Goal: Information Seeking & Learning: Understand process/instructions

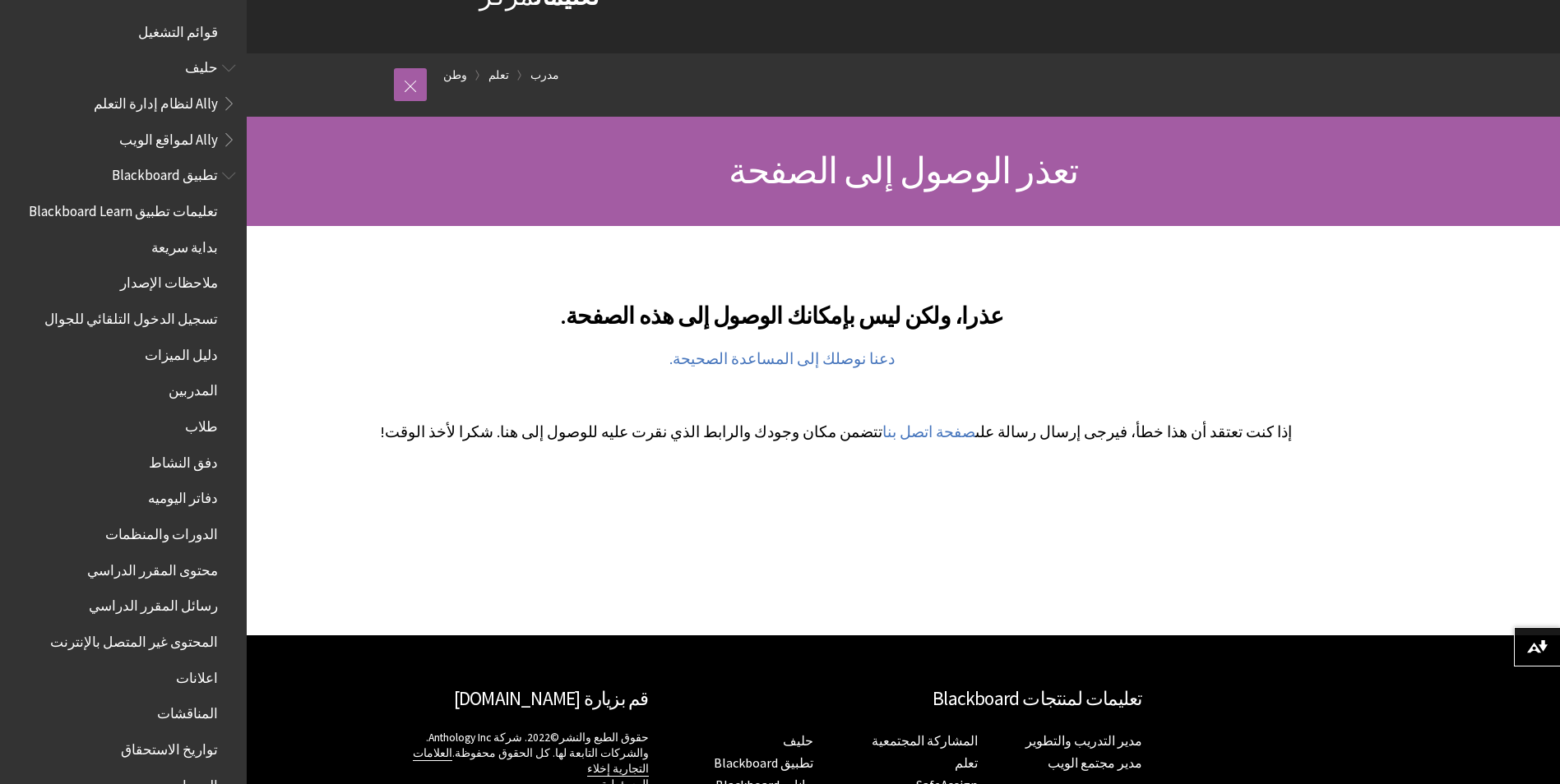
scroll to position [165, 0]
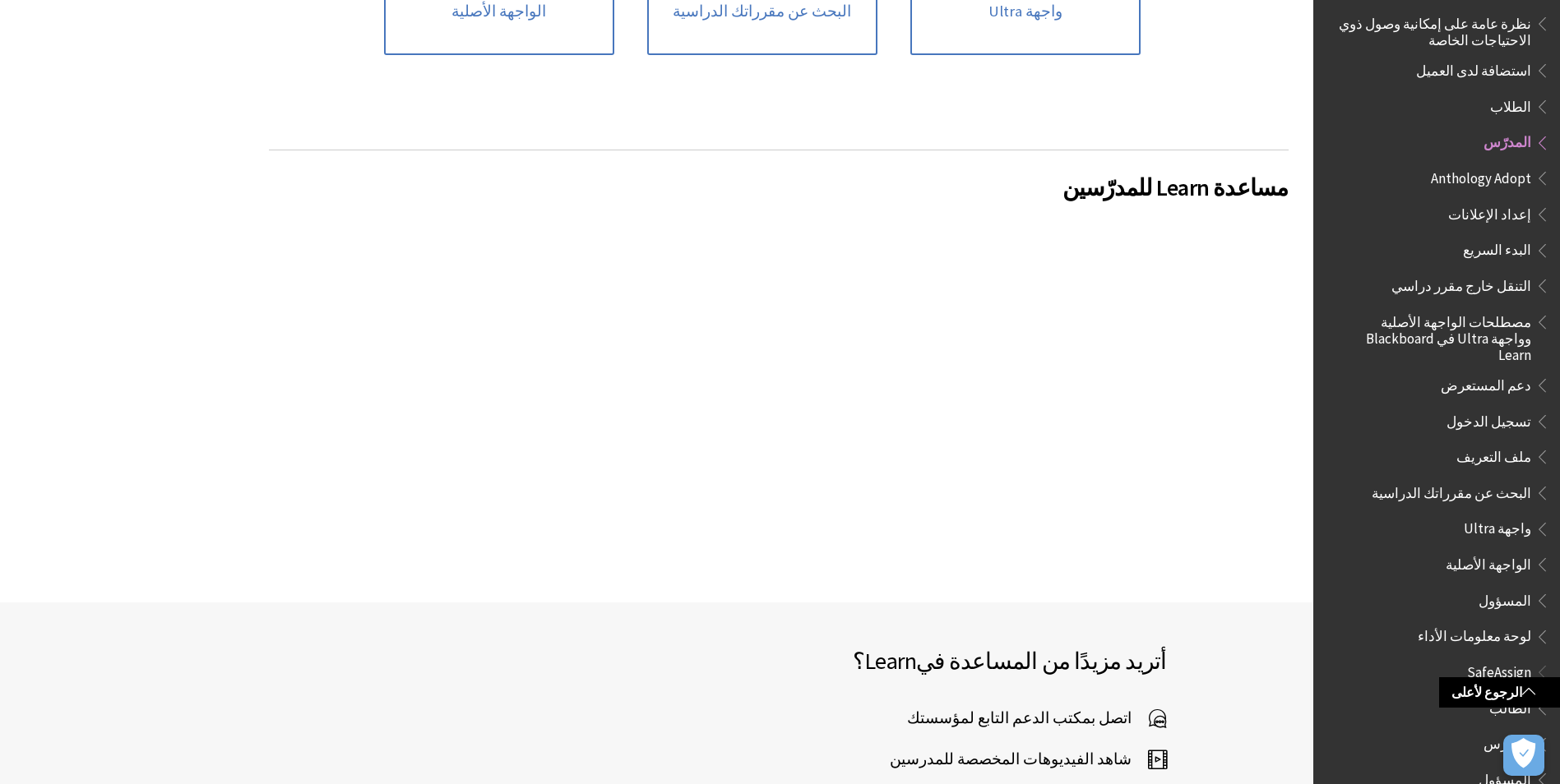
scroll to position [1233, 0]
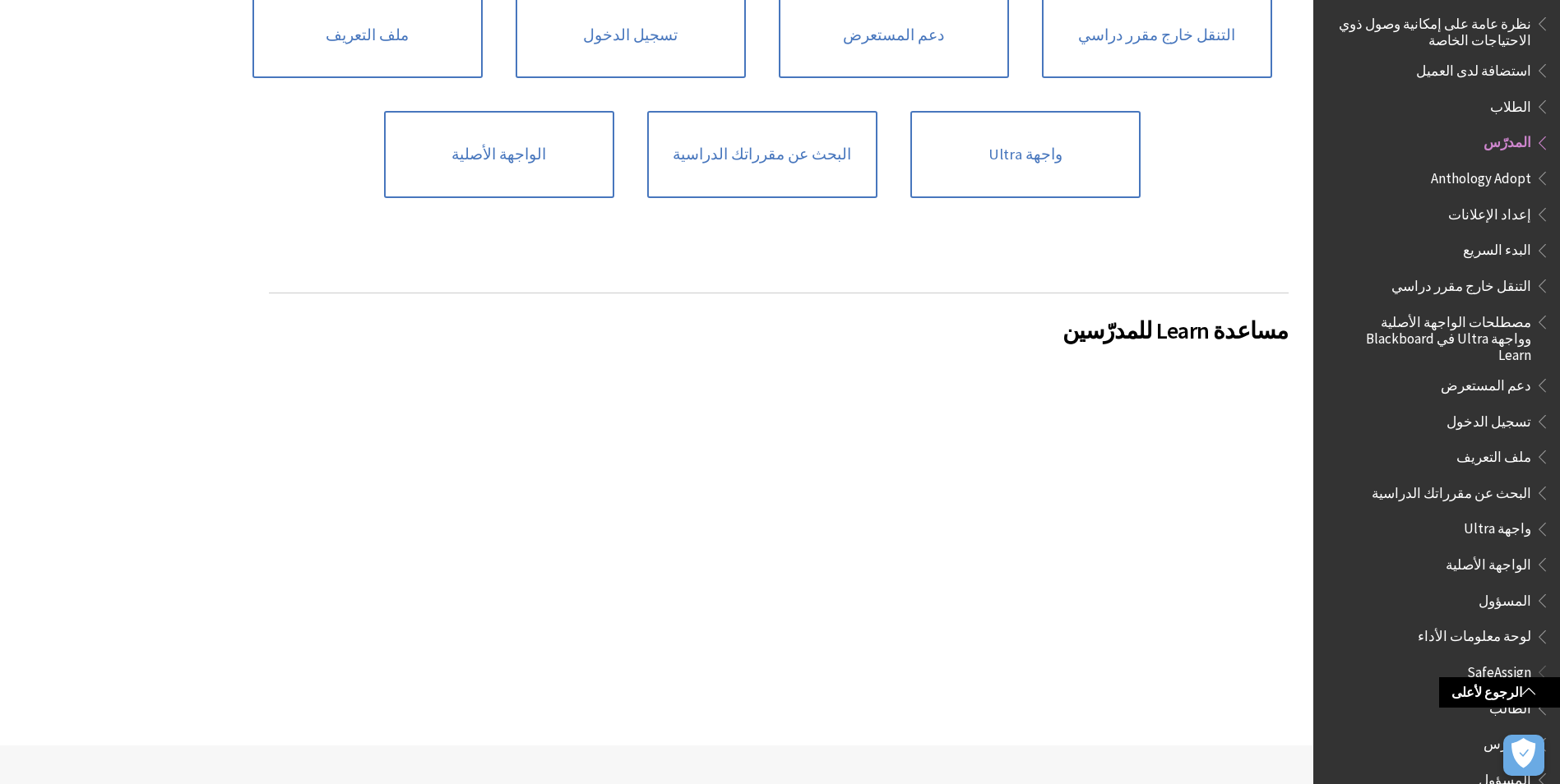
click at [490, 452] on div "استكشاف الكل إعداد الإعلانات Anthology Adopt البدء السريع مصطلحات الواجهة الأصل…" at bounding box center [778, 207] width 1019 height 912
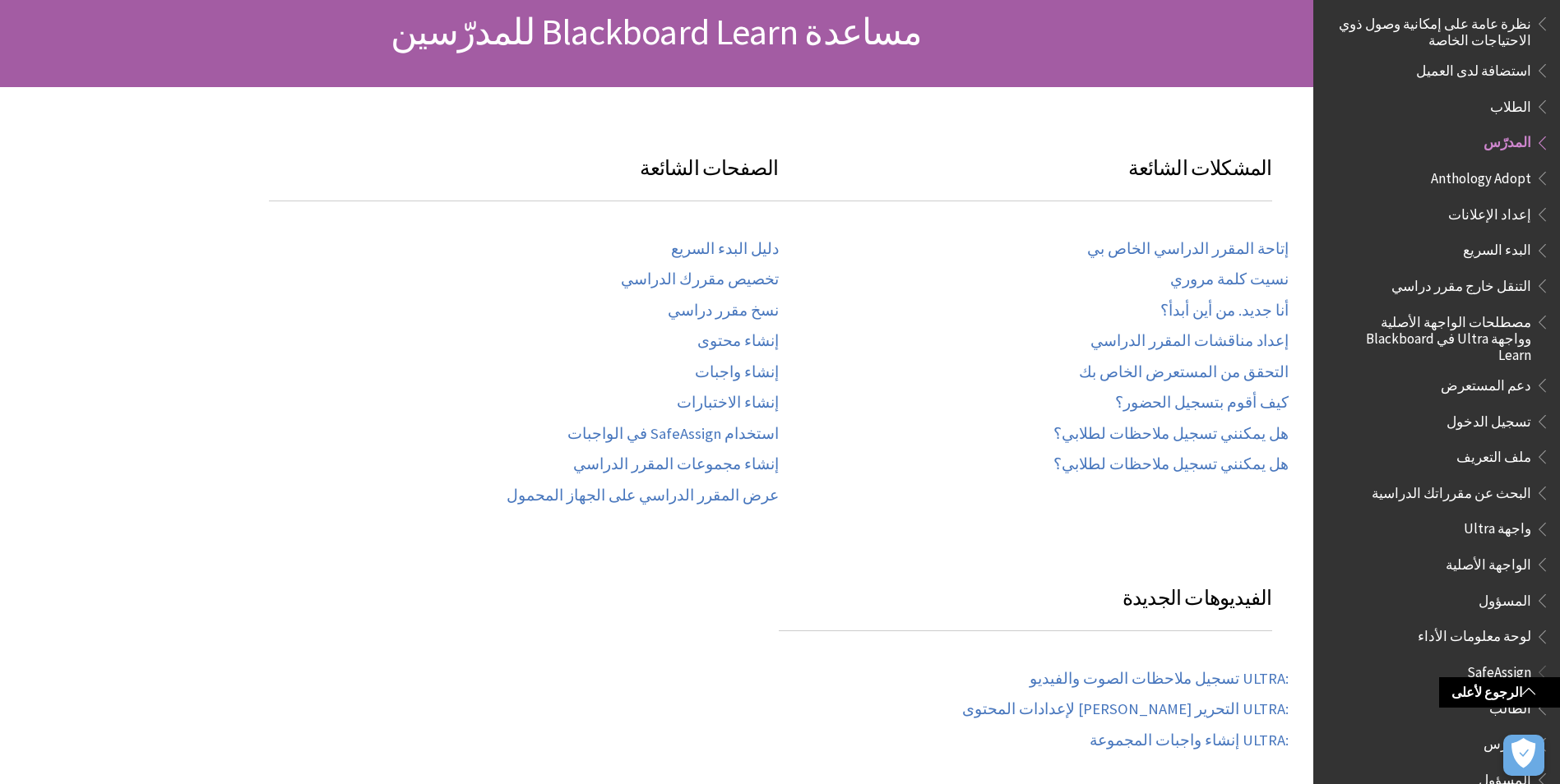
scroll to position [165, 0]
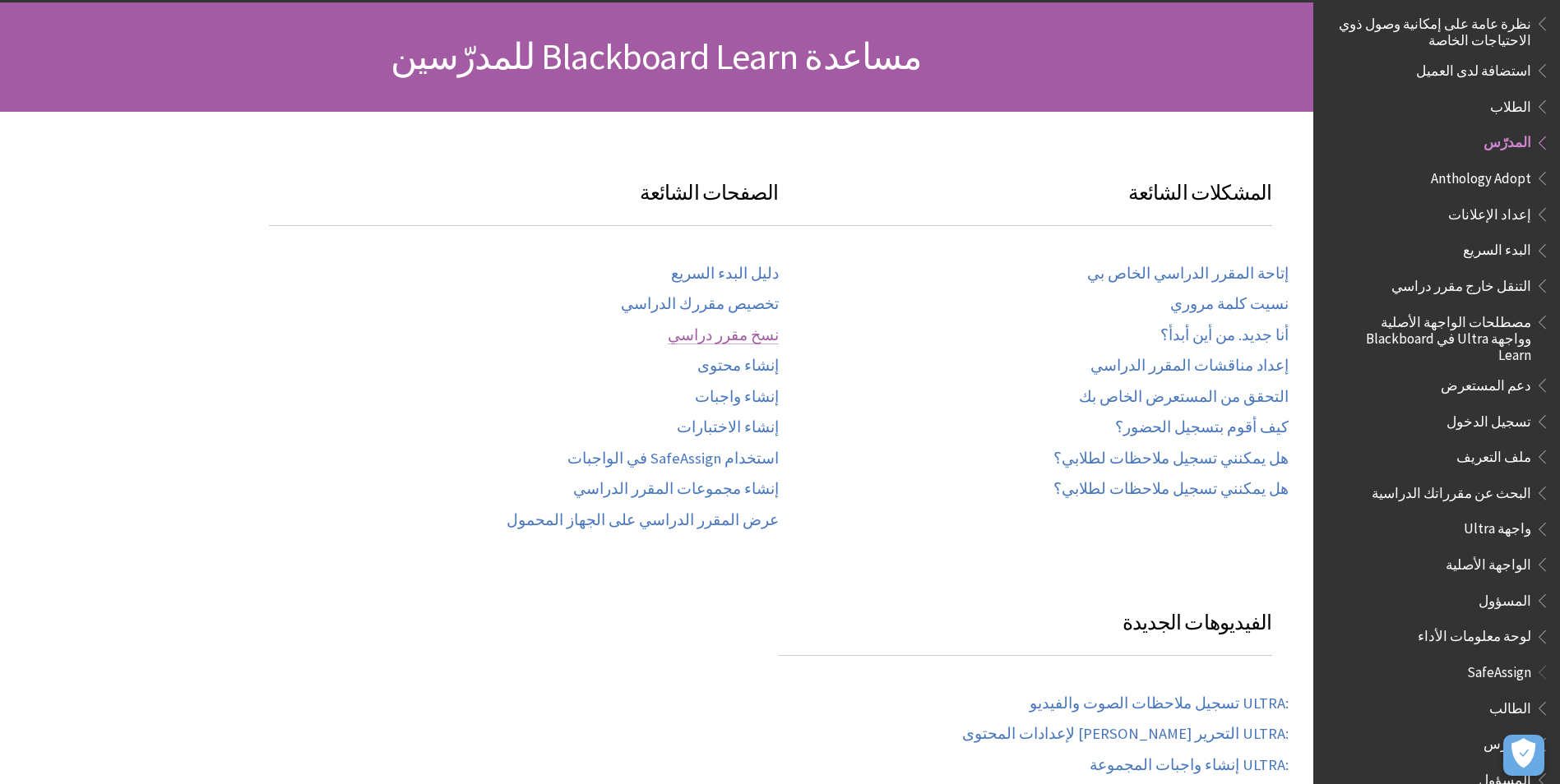
click at [752, 335] on link "نسخ مقرر دراسي" at bounding box center [722, 336] width 111 height 19
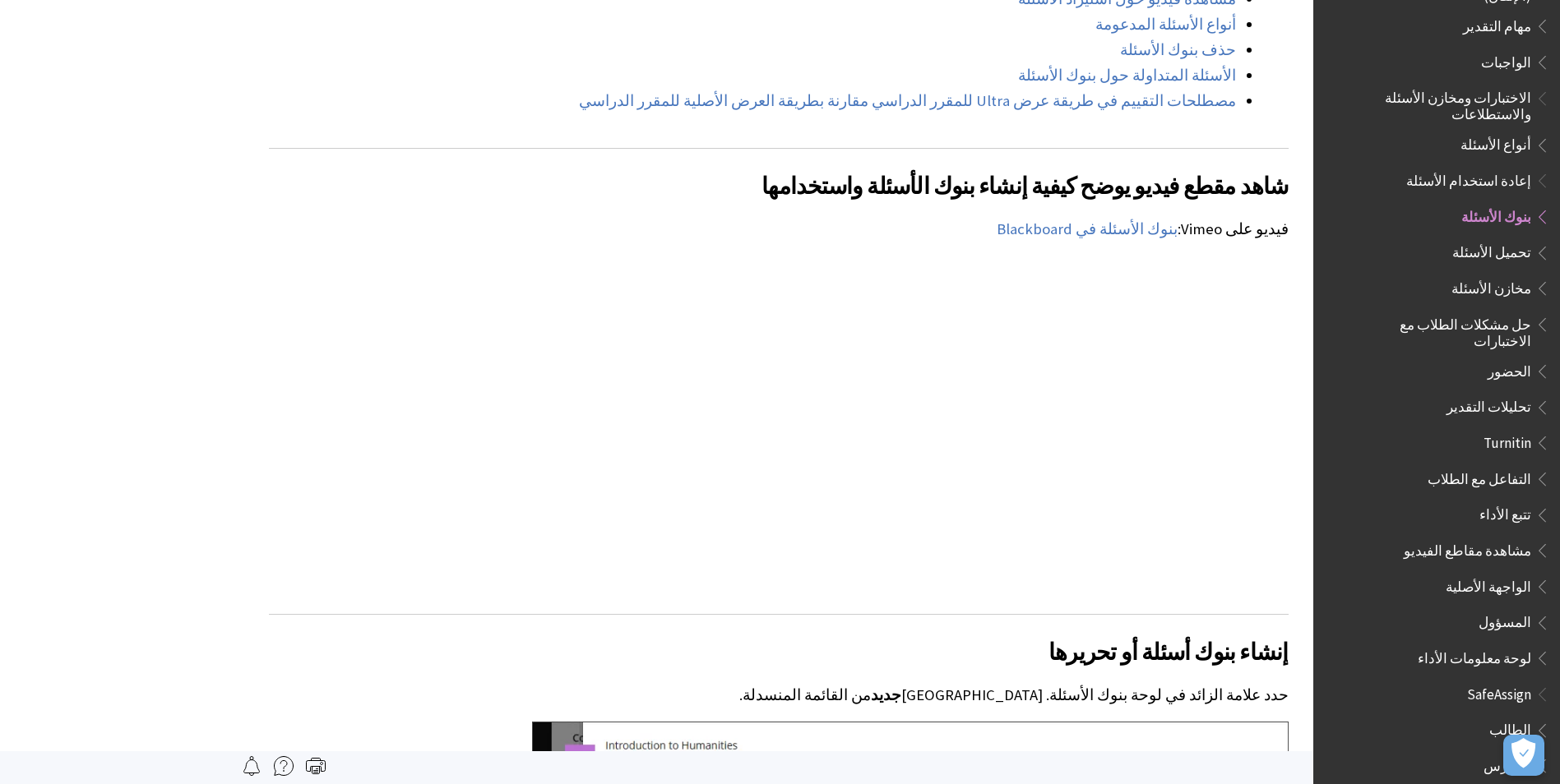
scroll to position [1561, 0]
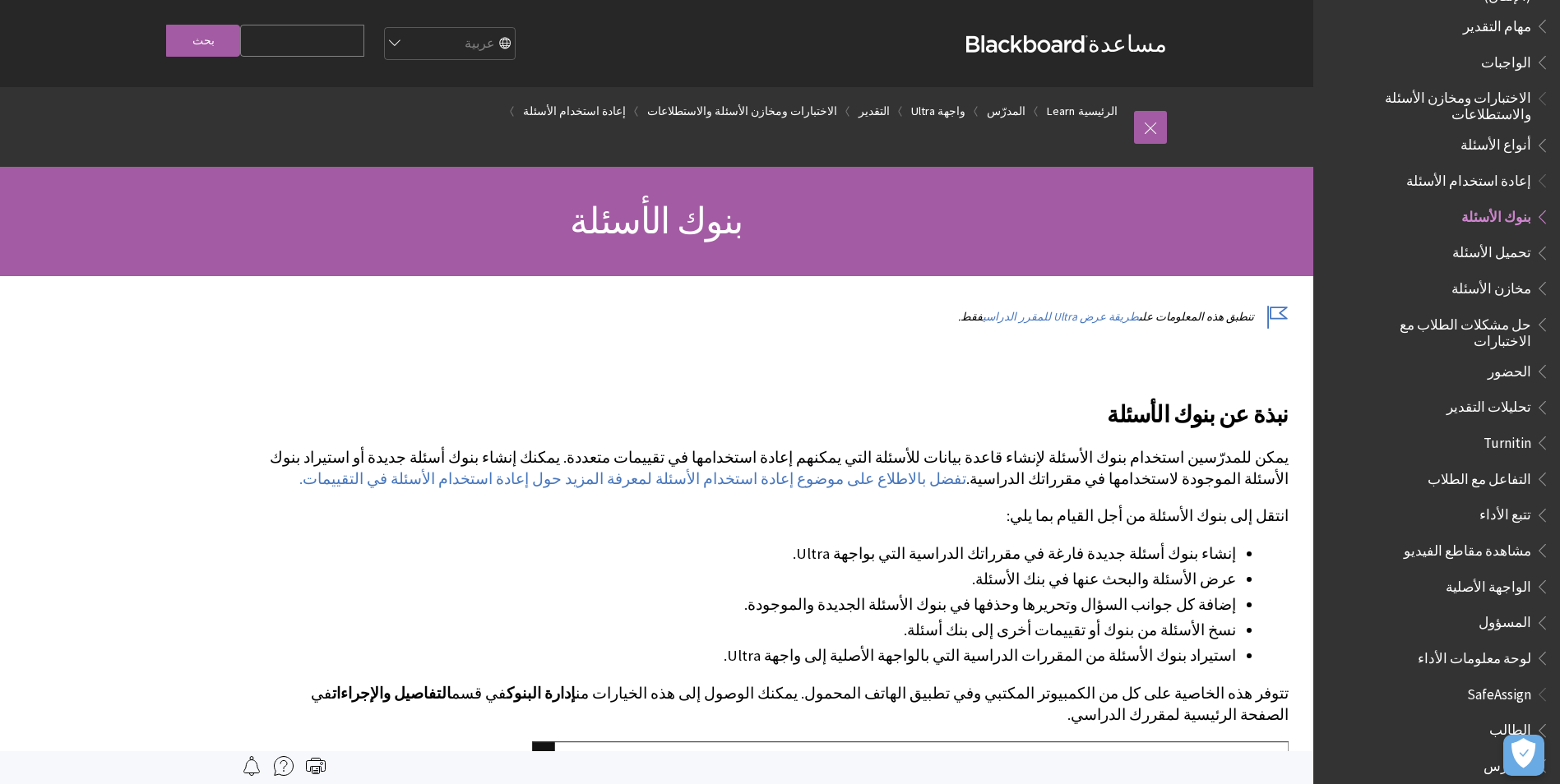
click at [1537, 49] on span "Book outline for Blackboard Learn Help" at bounding box center [1539, 59] width 17 height 21
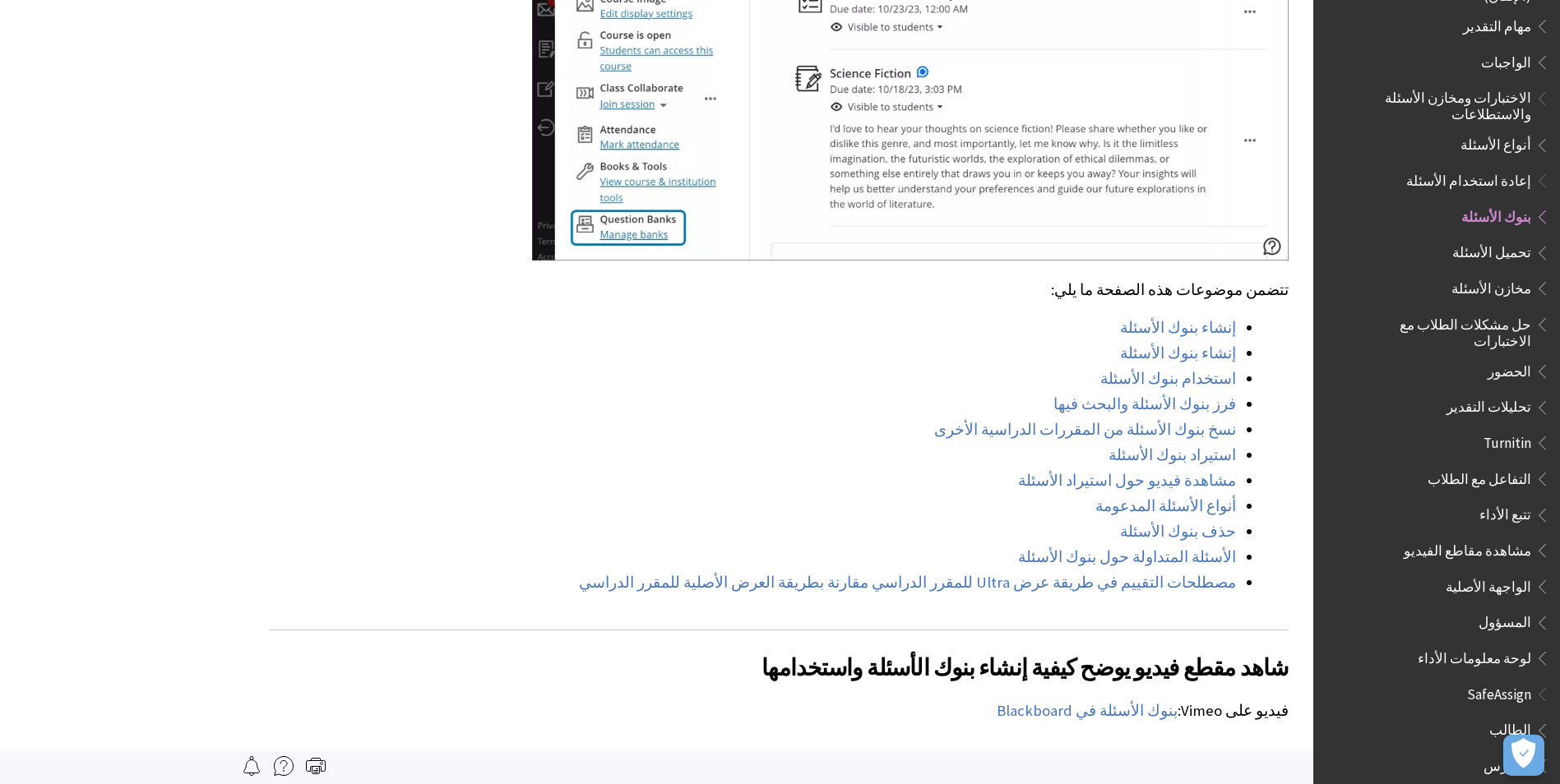
scroll to position [1068, 0]
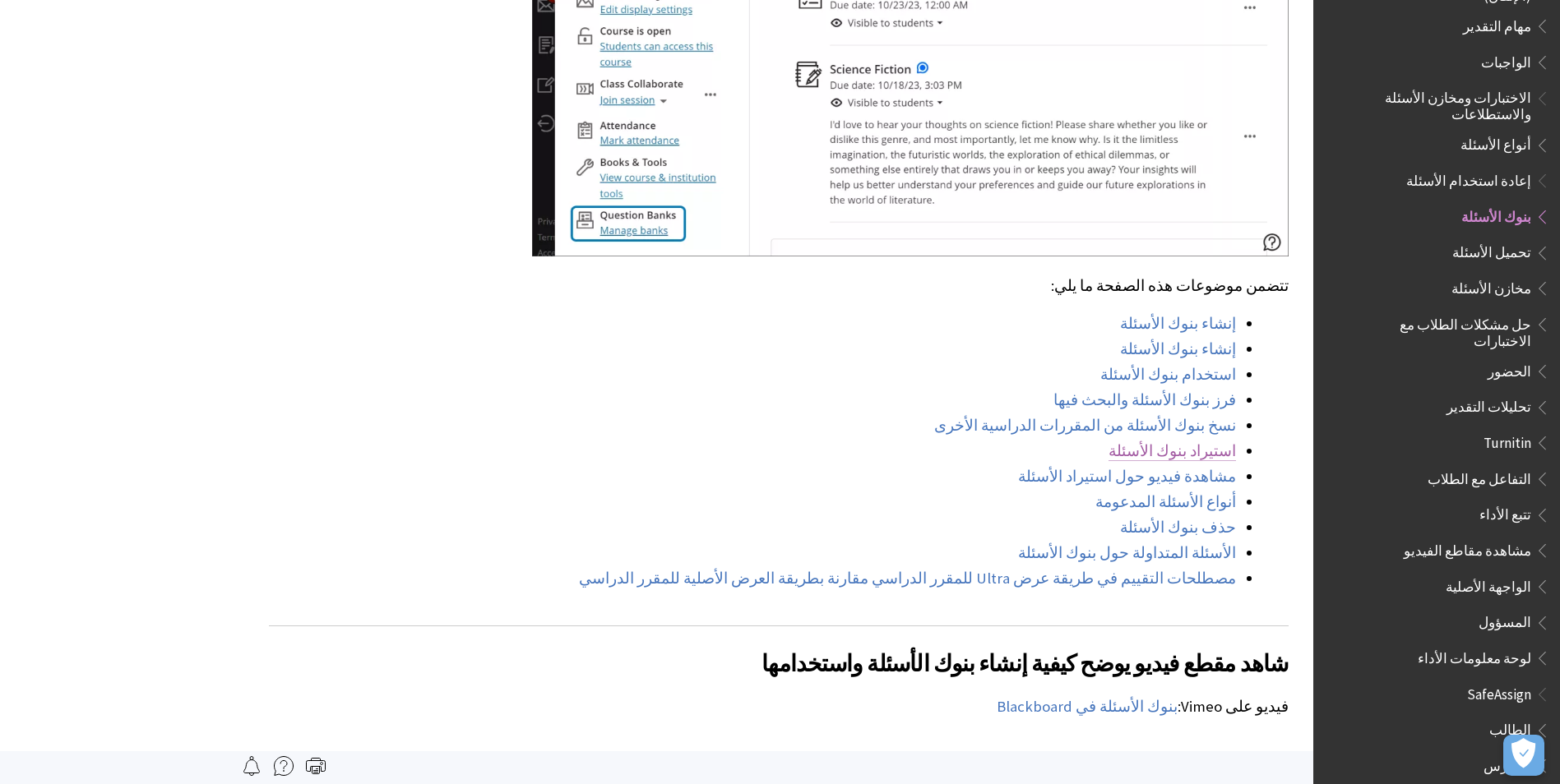
click at [1182, 442] on link "استيراد بنوك الأسئلة" at bounding box center [1172, 451] width 127 height 20
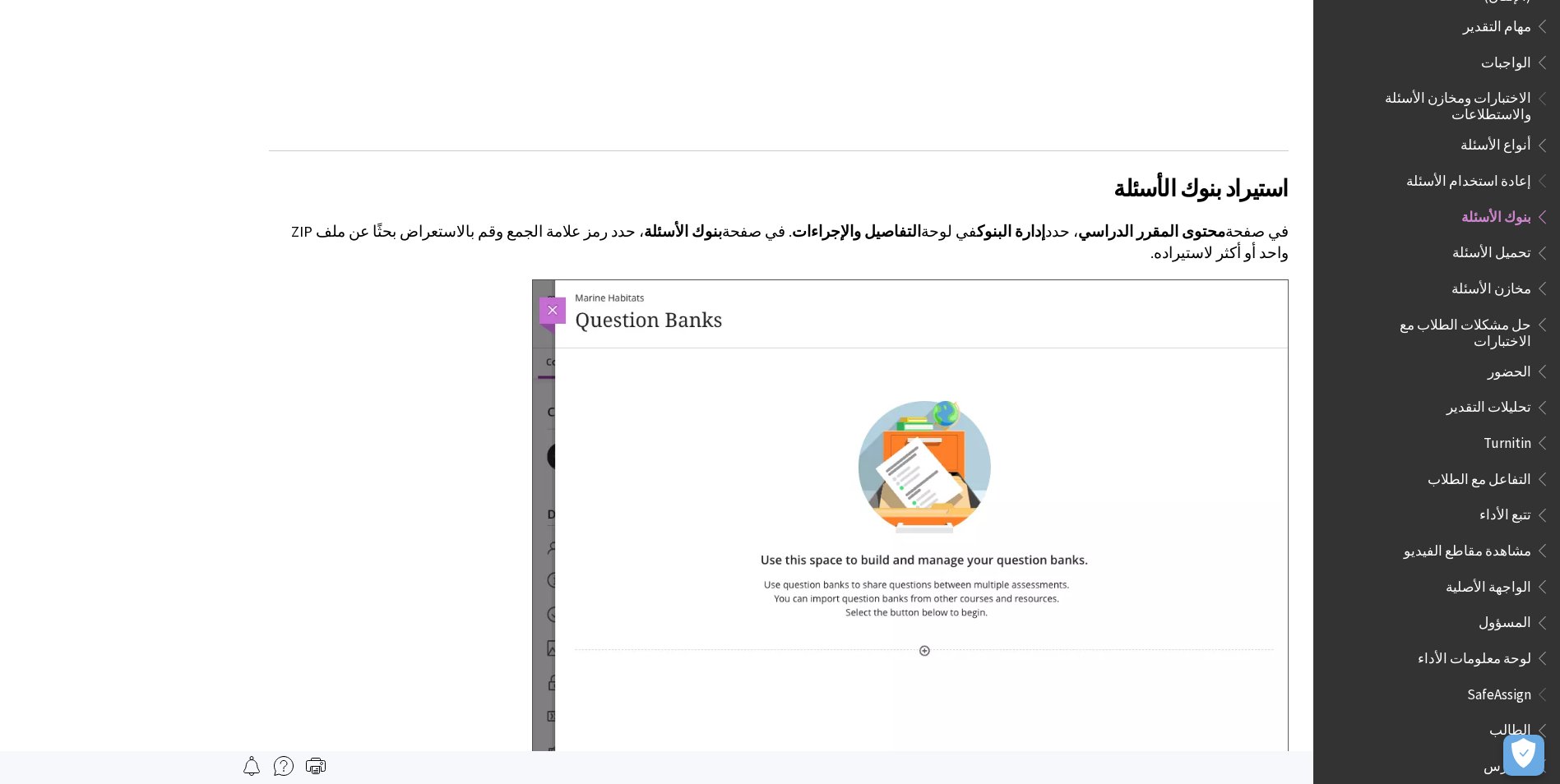
click at [557, 280] on img at bounding box center [910, 521] width 756 height 484
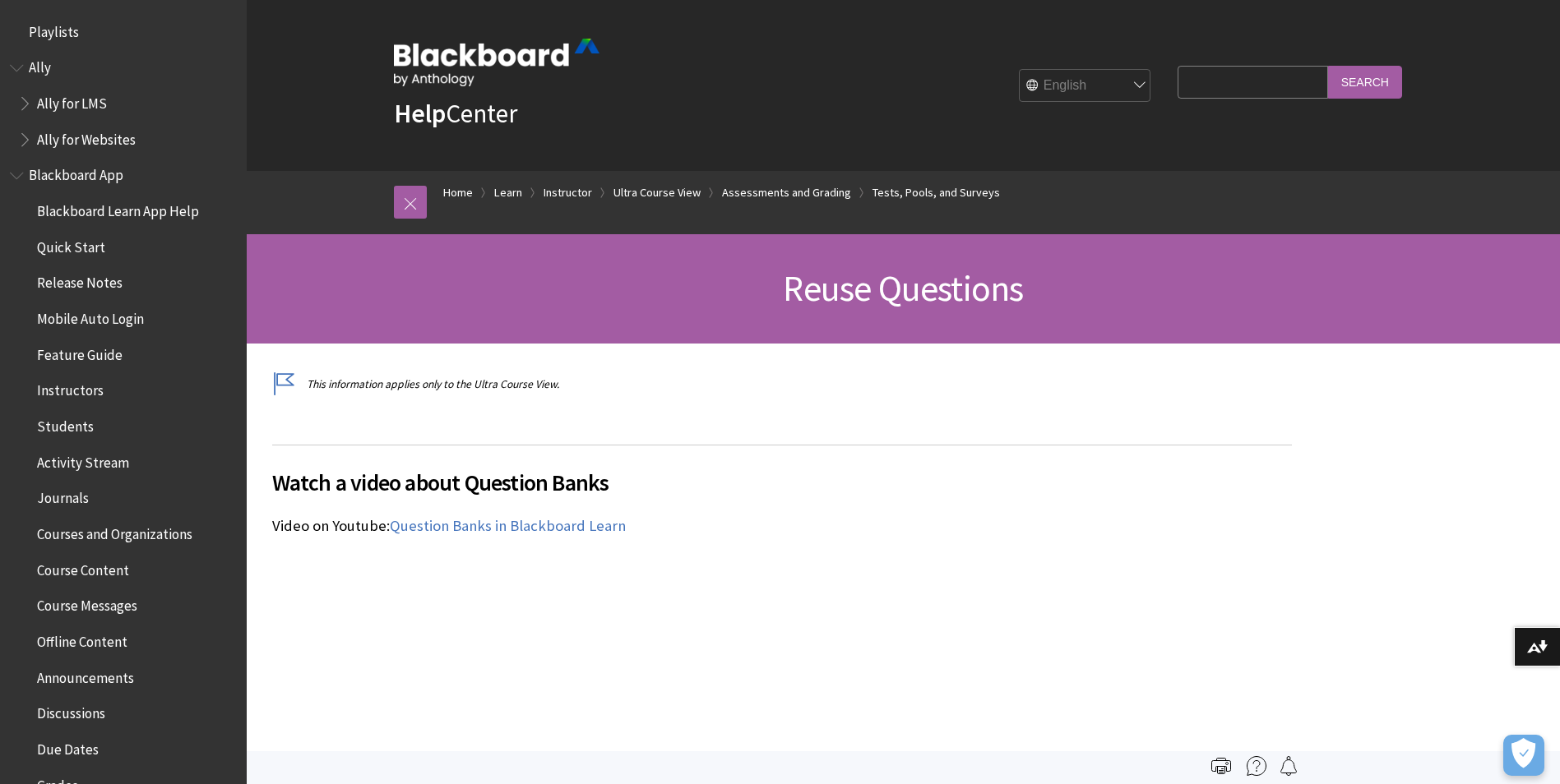
scroll to position [2729, 0]
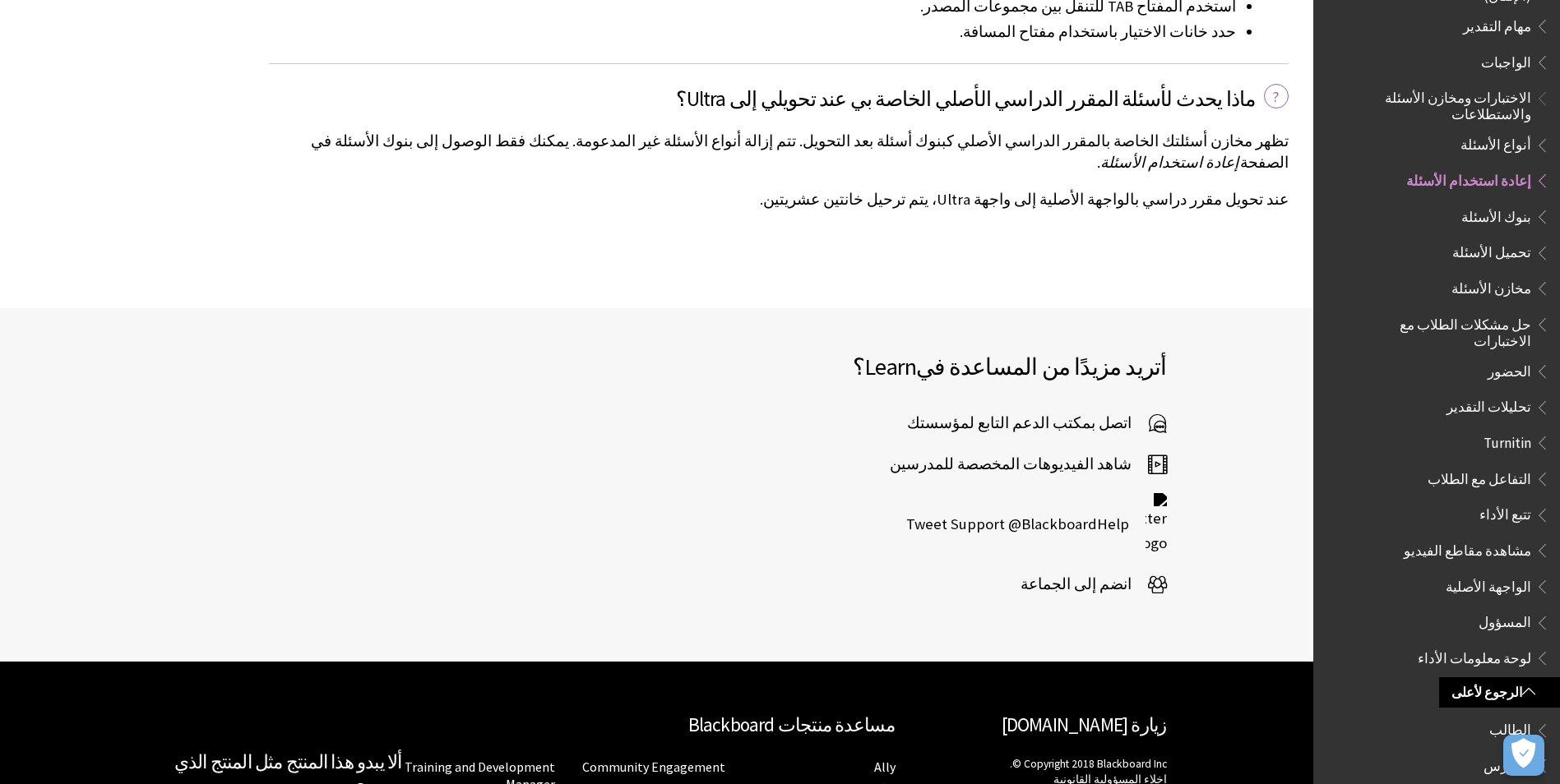
scroll to position [4685, 0]
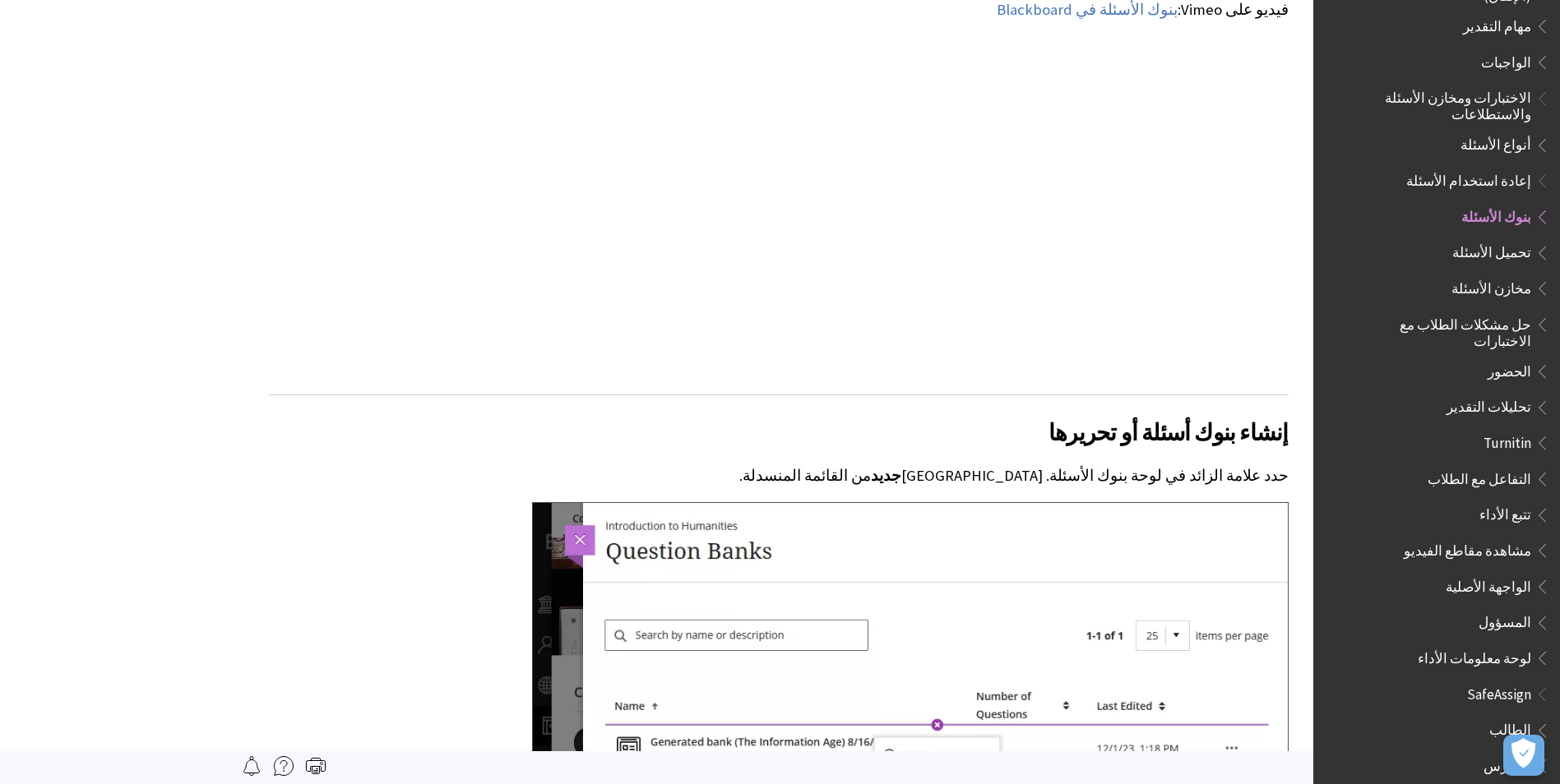
scroll to position [1973, 0]
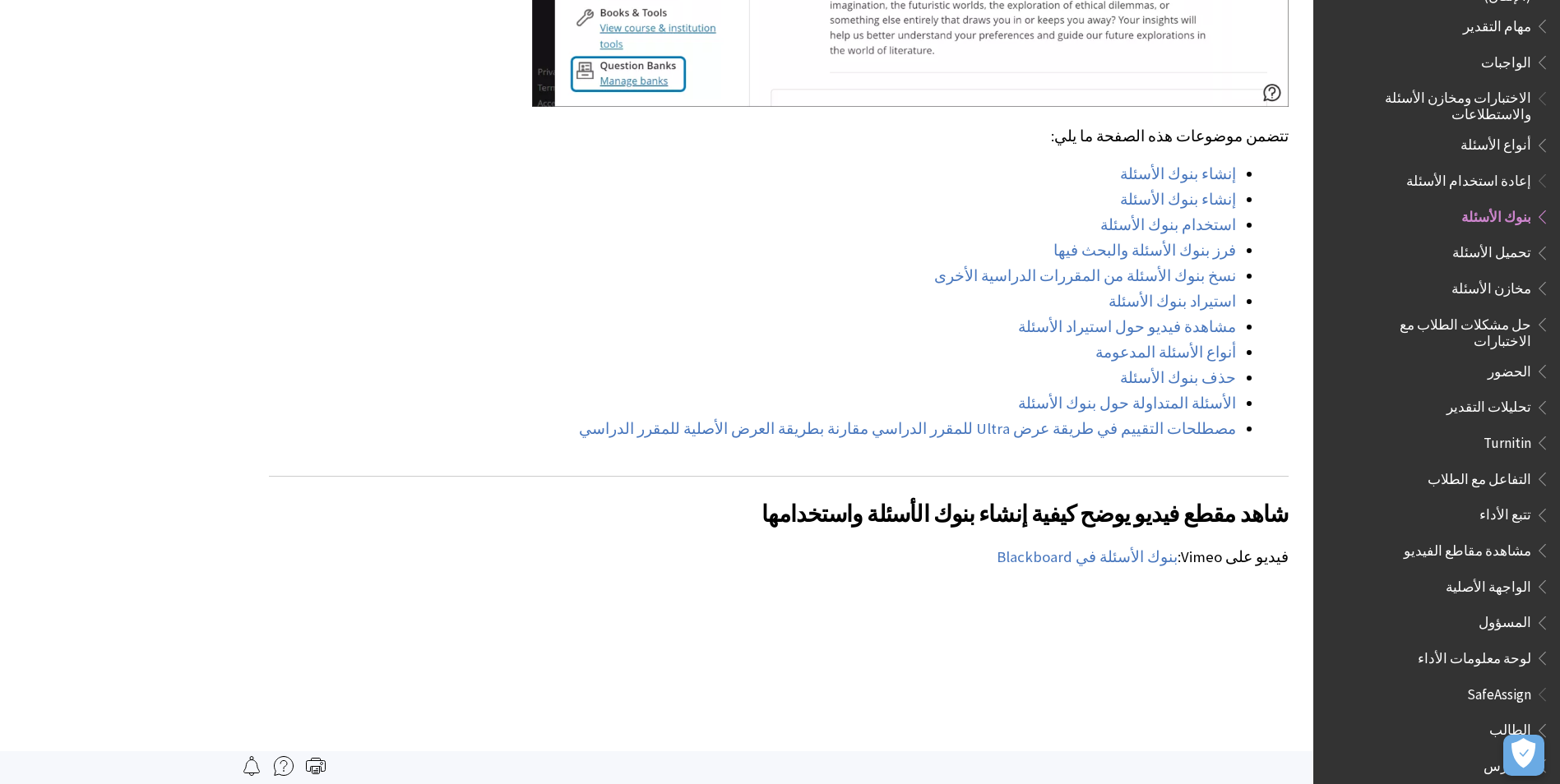
scroll to position [1398, 0]
